Goal: Transaction & Acquisition: Download file/media

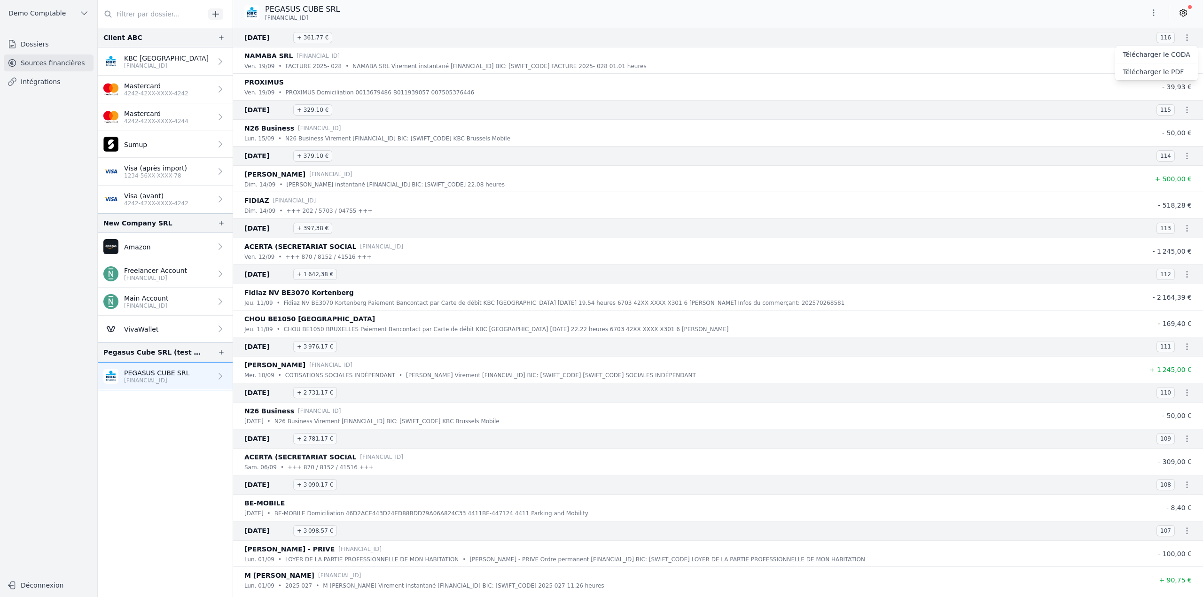
click at [34, 14] on div at bounding box center [601, 298] width 1203 height 597
click at [28, 66] on link "Sources financières" at bounding box center [49, 63] width 90 height 17
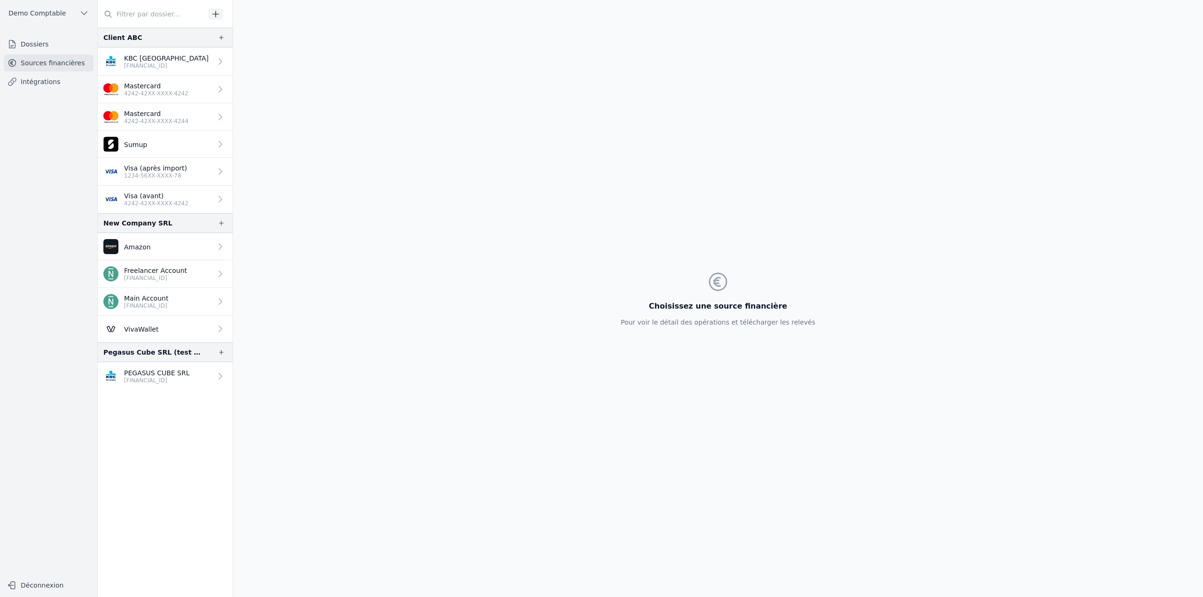
click at [166, 66] on p "[FINANCIAL_ID]" at bounding box center [166, 66] width 85 height 8
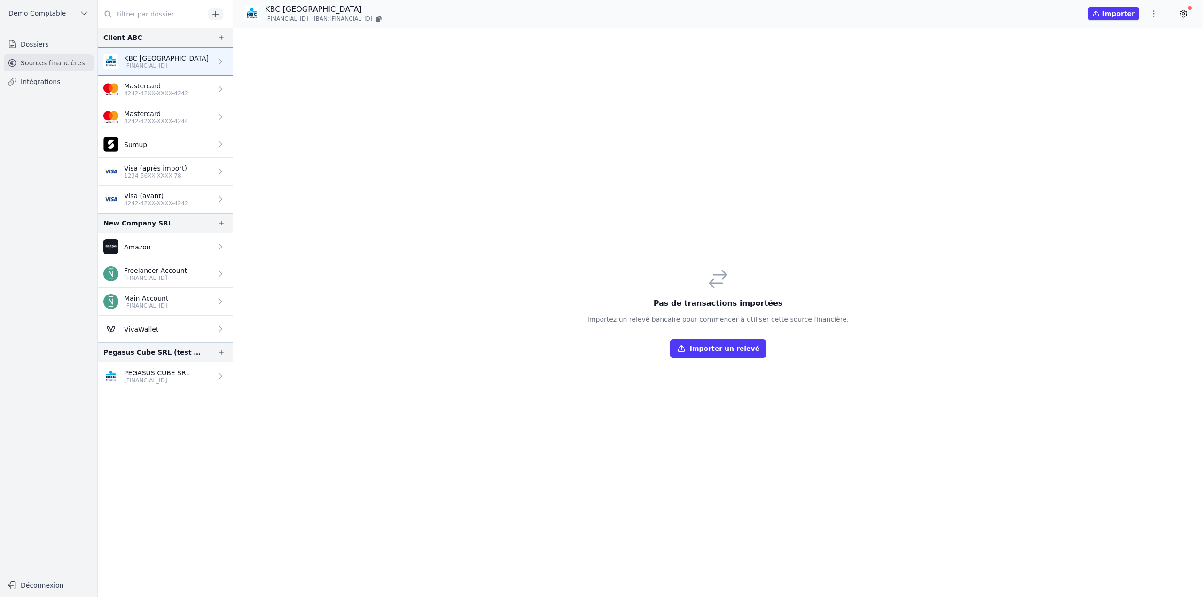
click at [156, 382] on p "[FINANCIAL_ID]" at bounding box center [157, 381] width 66 height 8
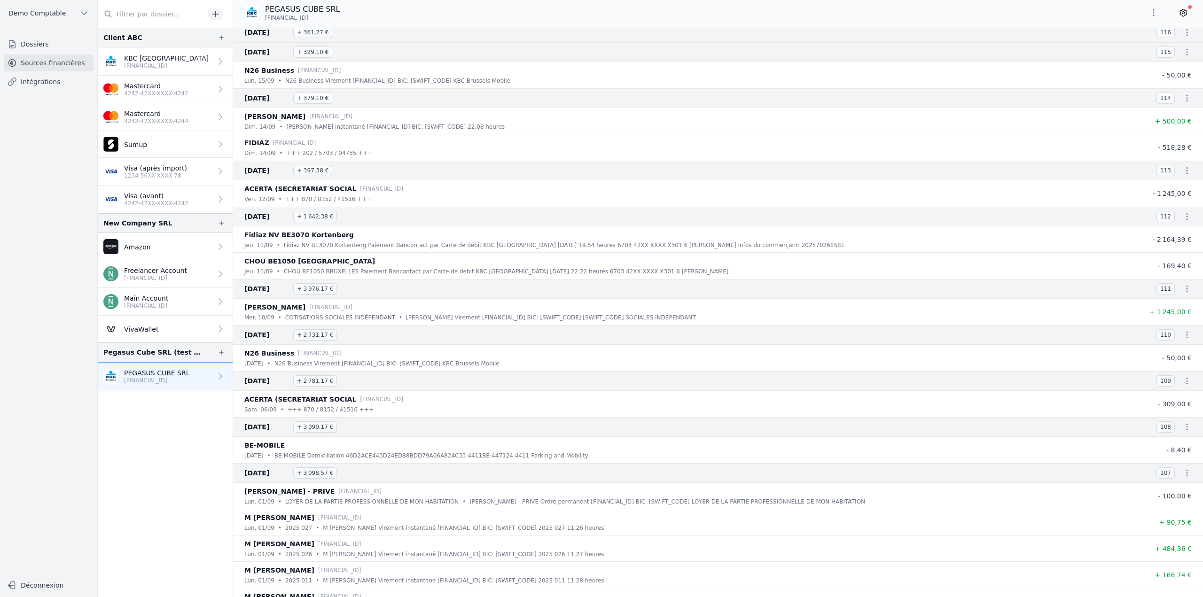
scroll to position [141, 0]
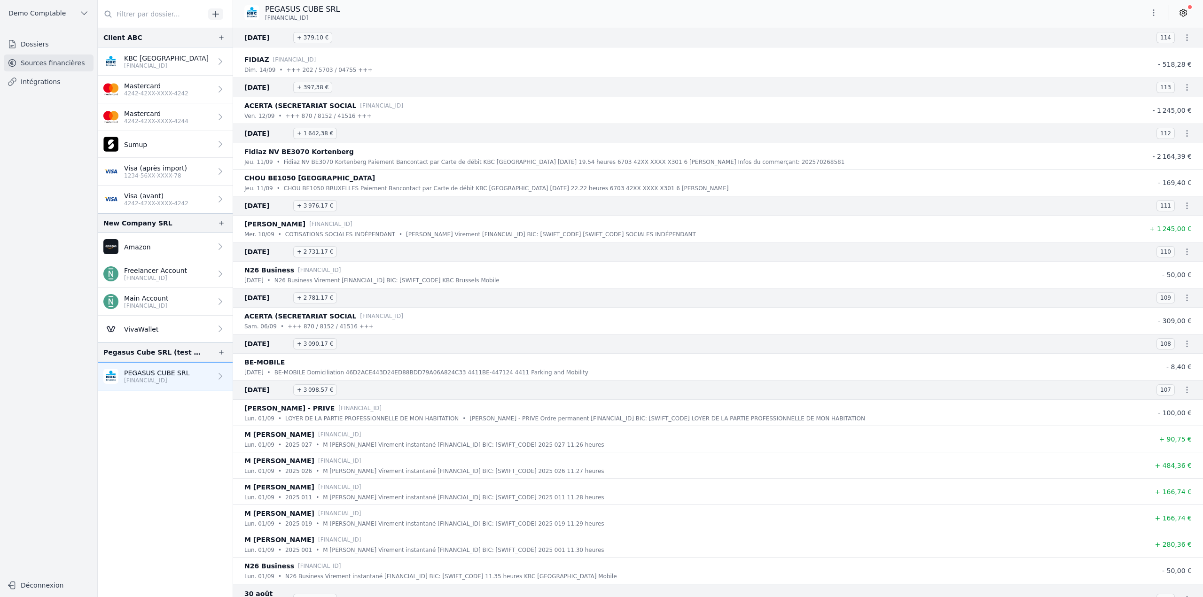
click at [1183, 133] on icon "button" at bounding box center [1186, 133] width 9 height 9
click at [1171, 169] on link "Télécharger le PDF" at bounding box center [1156, 167] width 83 height 17
